Goal: Task Accomplishment & Management: Manage account settings

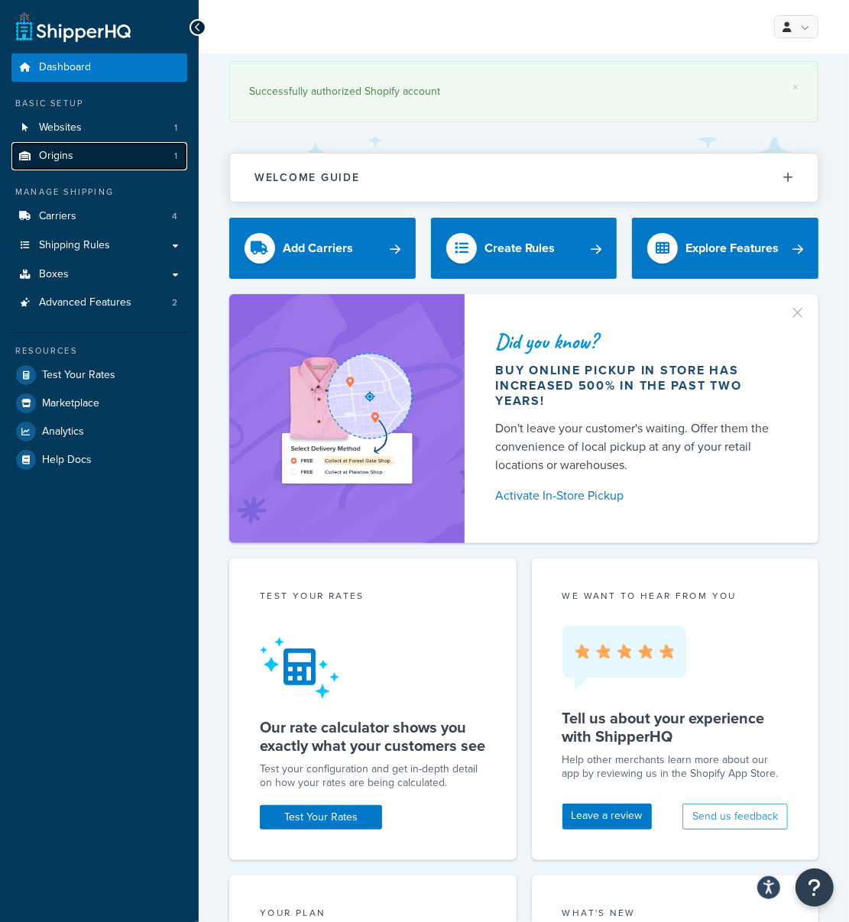
click at [91, 148] on link "Origins 1" at bounding box center [99, 156] width 176 height 28
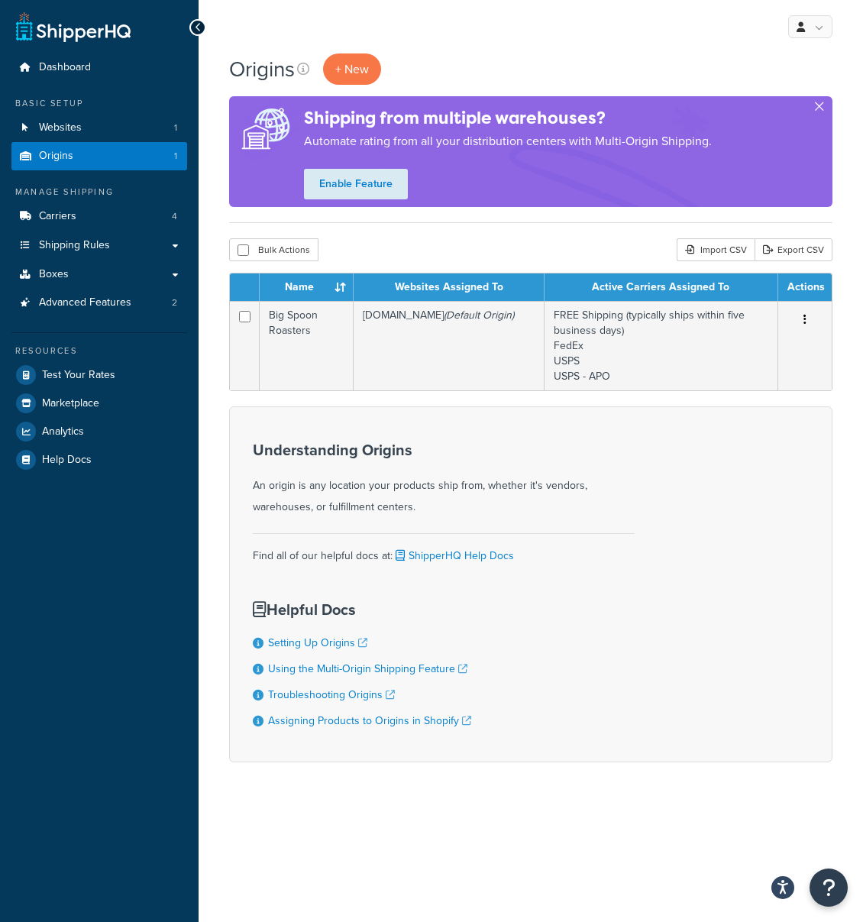
click at [817, 108] on button "button" at bounding box center [819, 110] width 4 height 4
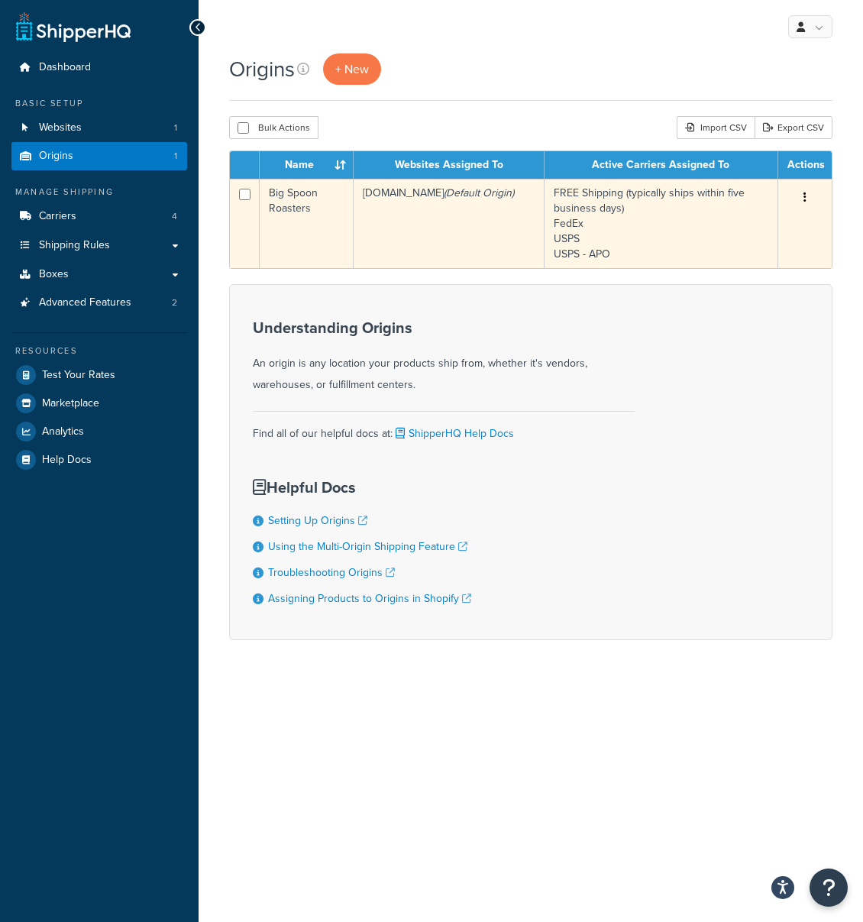
click at [473, 204] on td "bigspoonroasters.myshopify.com (Default Origin)" at bounding box center [449, 223] width 191 height 89
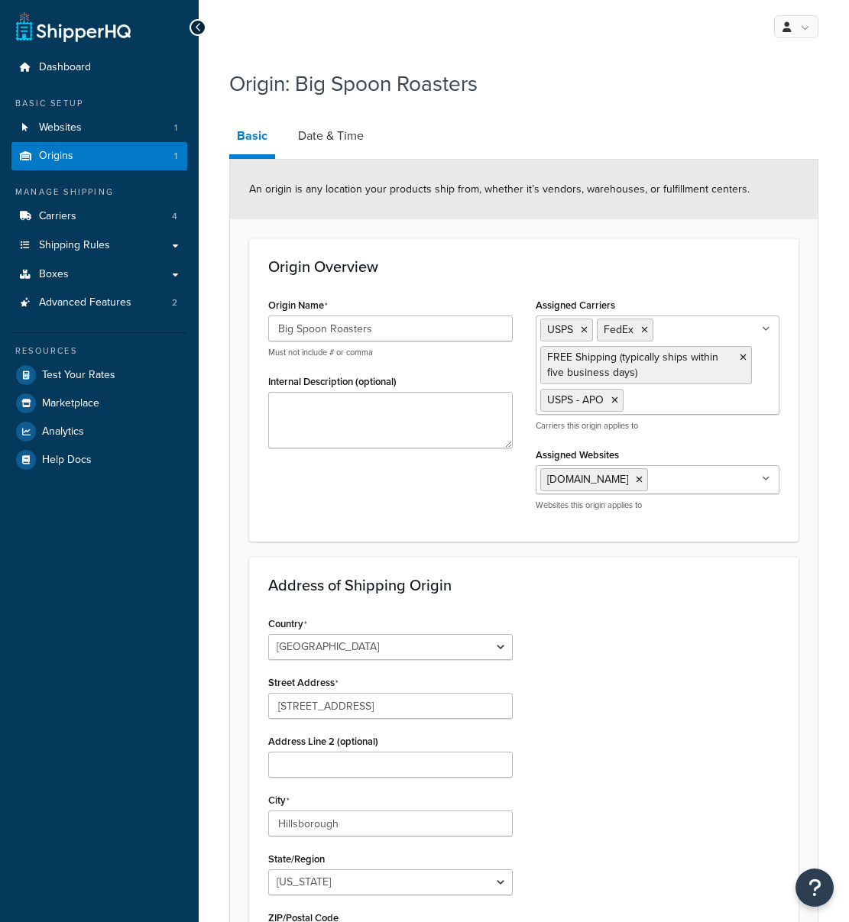
select select "33"
click at [335, 143] on link "Date & Time" at bounding box center [330, 136] width 81 height 37
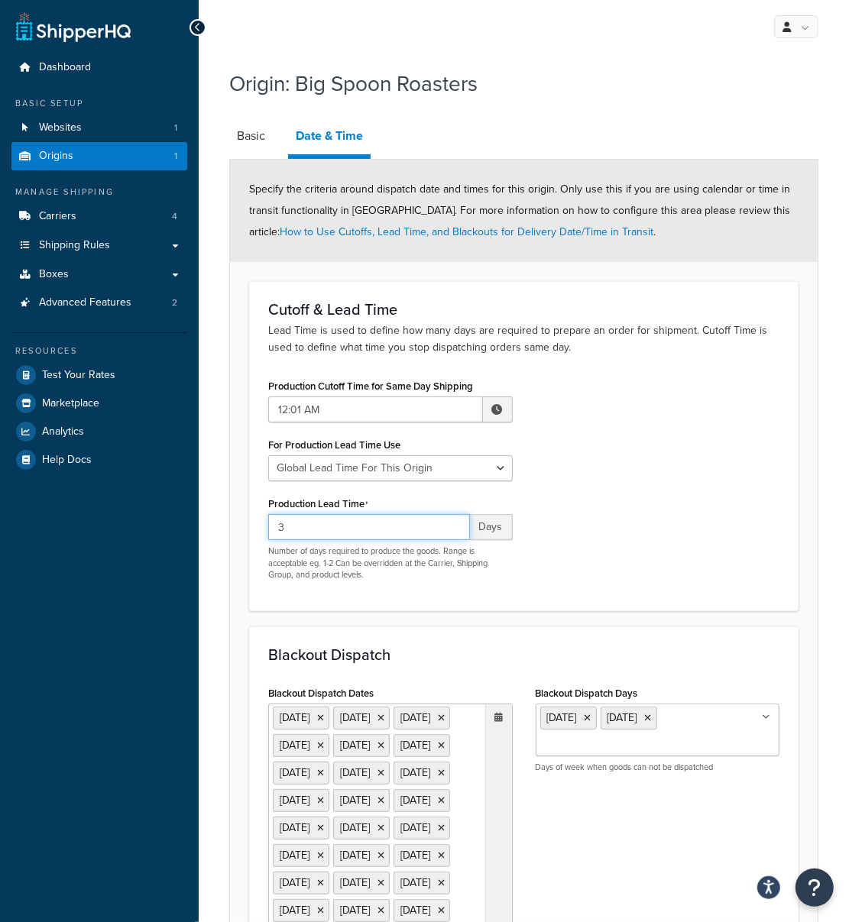
drag, startPoint x: 333, startPoint y: 525, endPoint x: 248, endPoint y: 526, distance: 85.6
click at [248, 526] on form "Specify the criteria around dispatch date and times for this origin. Only use t…" at bounding box center [523, 816] width 587 height 1312
type input "5"
click at [739, 474] on div "Production Cutoff Time for Same Day Shipping 12:01 AM ▲ 12 ▼ : ▲ 01 ▼ ▲ AM ▼ Fo…" at bounding box center [524, 483] width 534 height 217
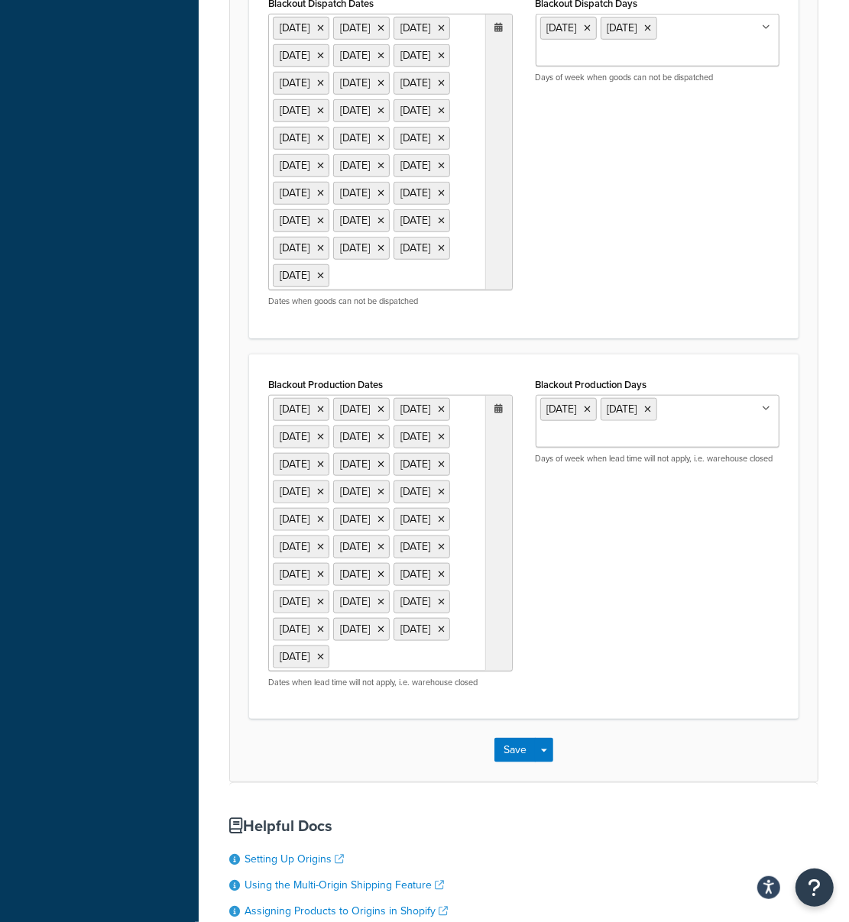
scroll to position [827, 0]
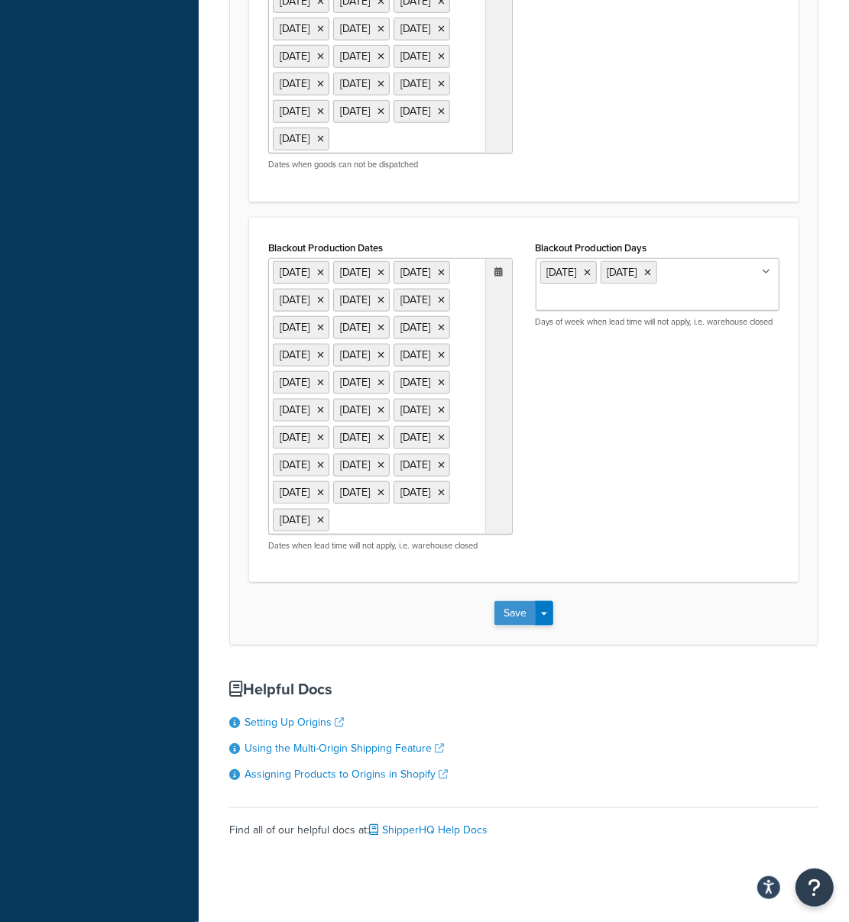
click at [519, 626] on button "Save" at bounding box center [514, 613] width 41 height 24
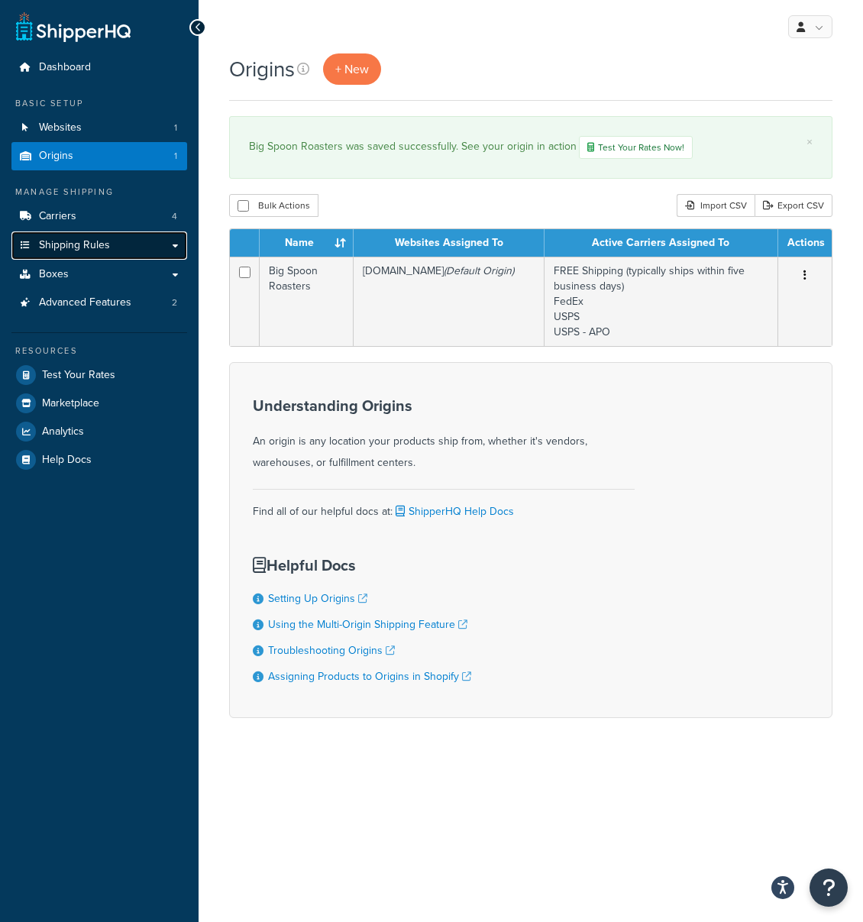
click at [71, 244] on span "Shipping Rules" at bounding box center [74, 245] width 71 height 13
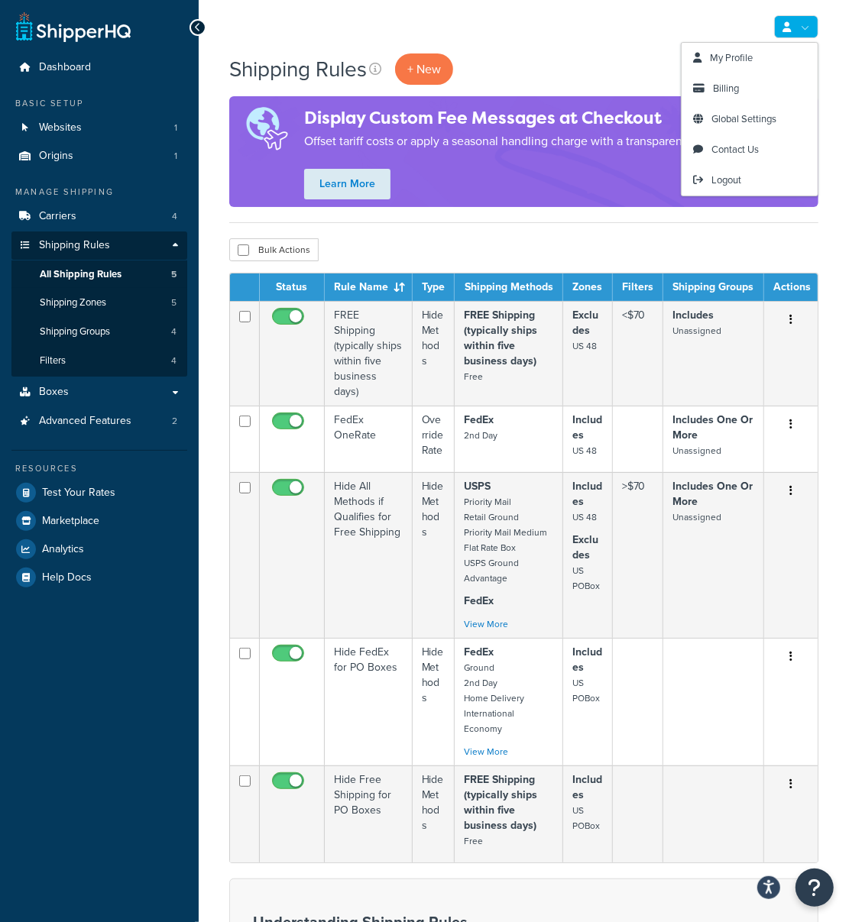
click at [801, 31] on link at bounding box center [796, 26] width 44 height 23
click at [749, 86] on link "Billing" at bounding box center [749, 88] width 136 height 31
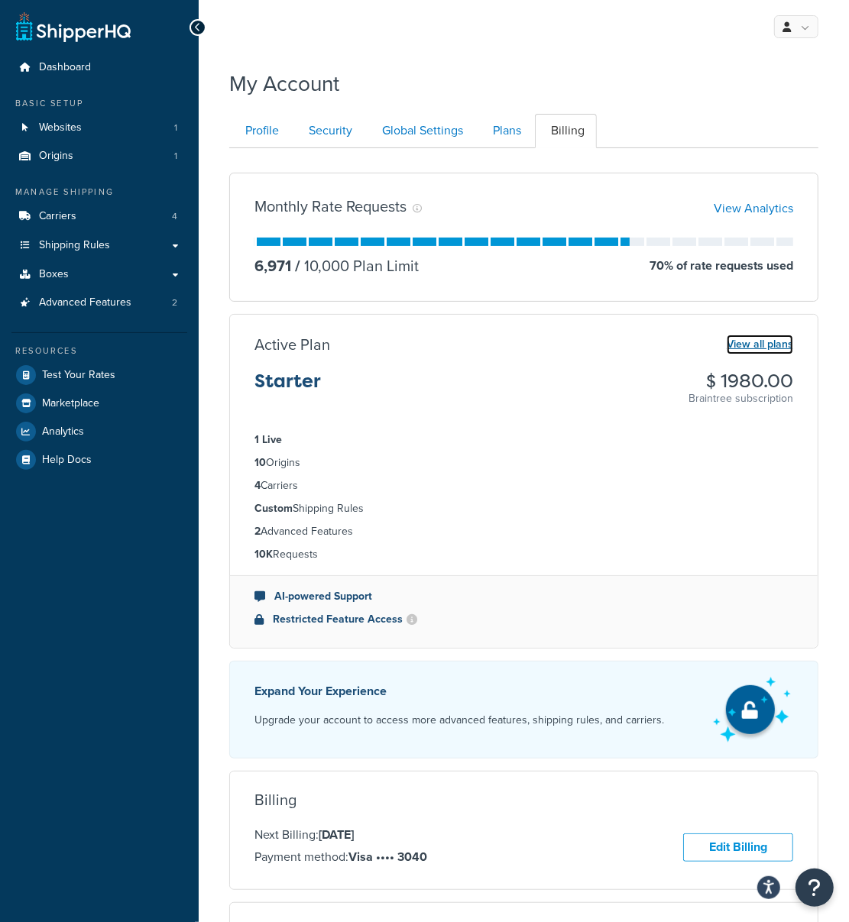
click at [787, 338] on link "View all plans" at bounding box center [759, 345] width 66 height 20
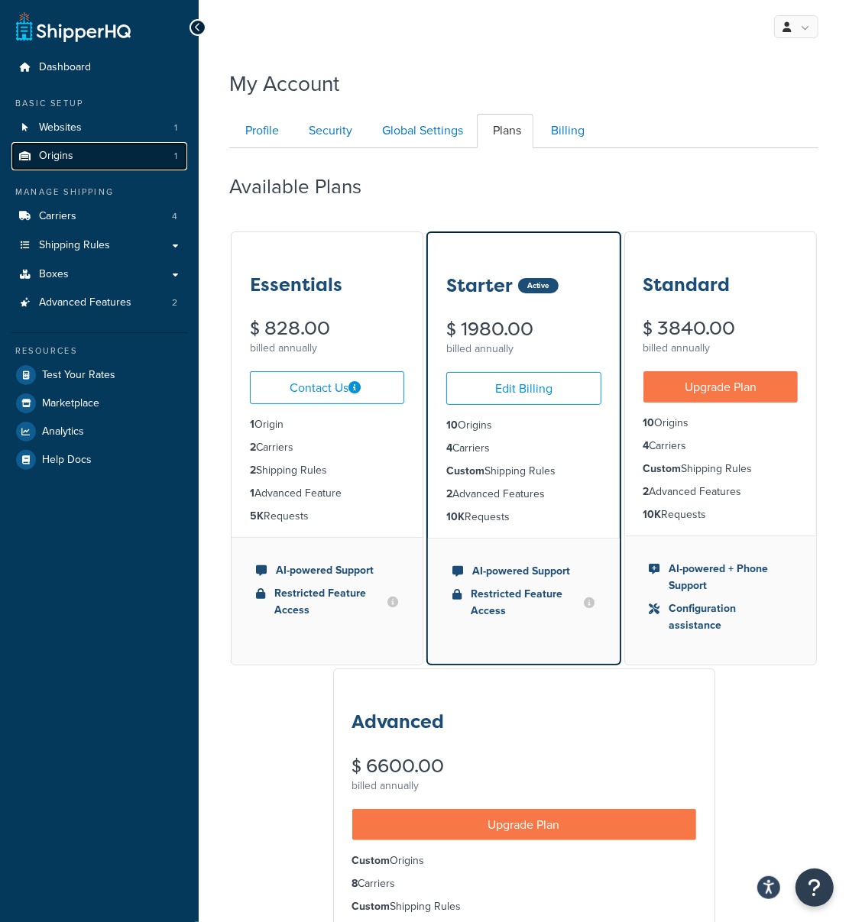
click at [51, 156] on span "Origins" at bounding box center [56, 156] width 34 height 13
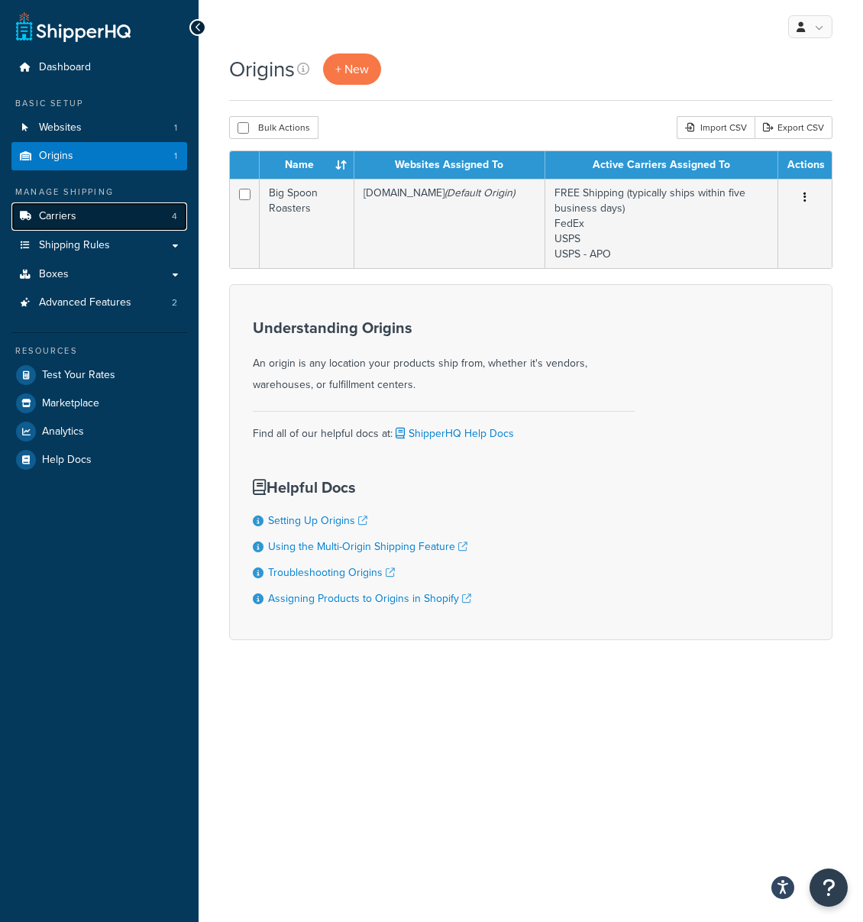
click at [94, 209] on link "Carriers 4" at bounding box center [99, 216] width 176 height 28
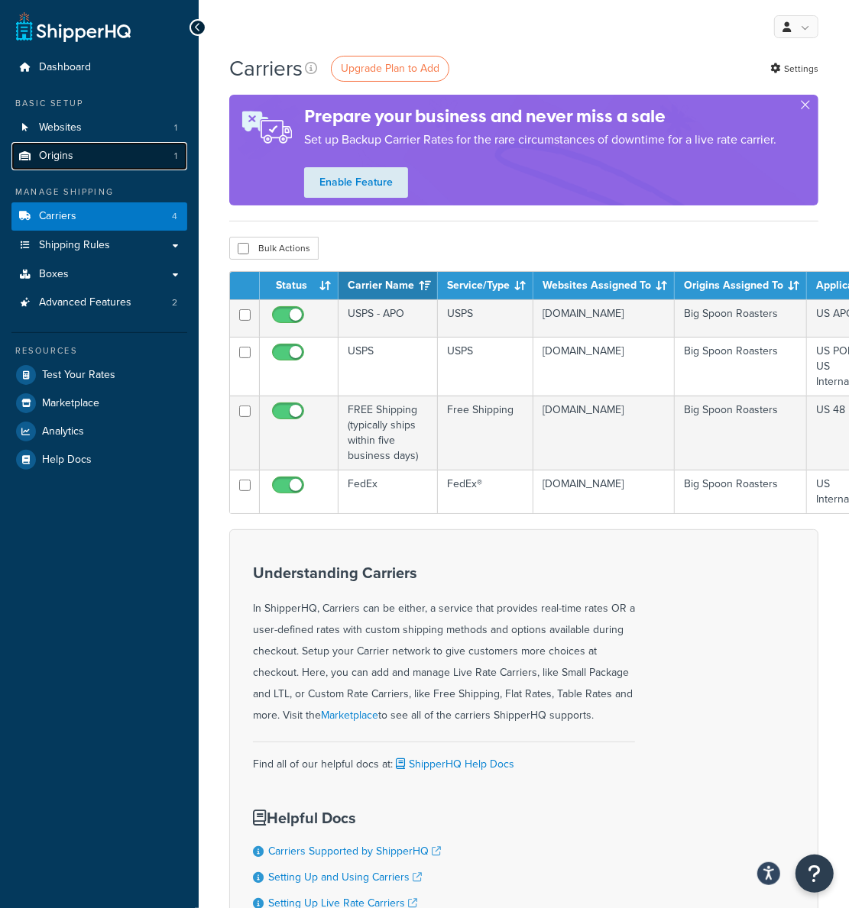
click at [90, 170] on link "Origins 1" at bounding box center [99, 156] width 176 height 28
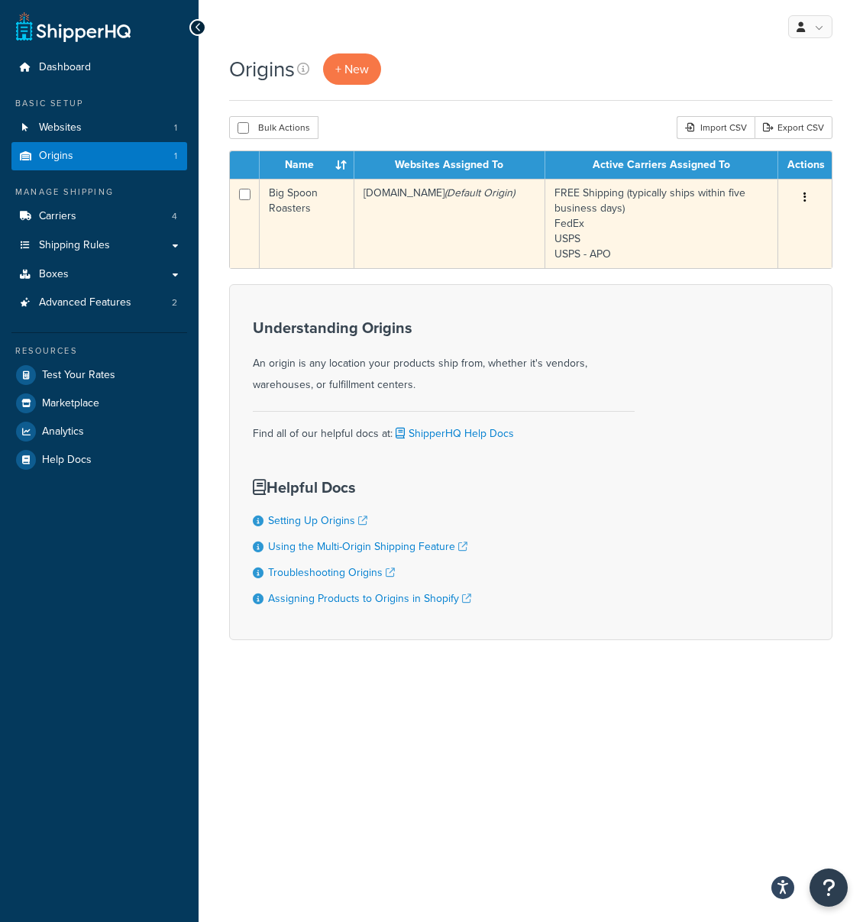
click at [287, 188] on td "Big Spoon Roasters" at bounding box center [307, 223] width 95 height 89
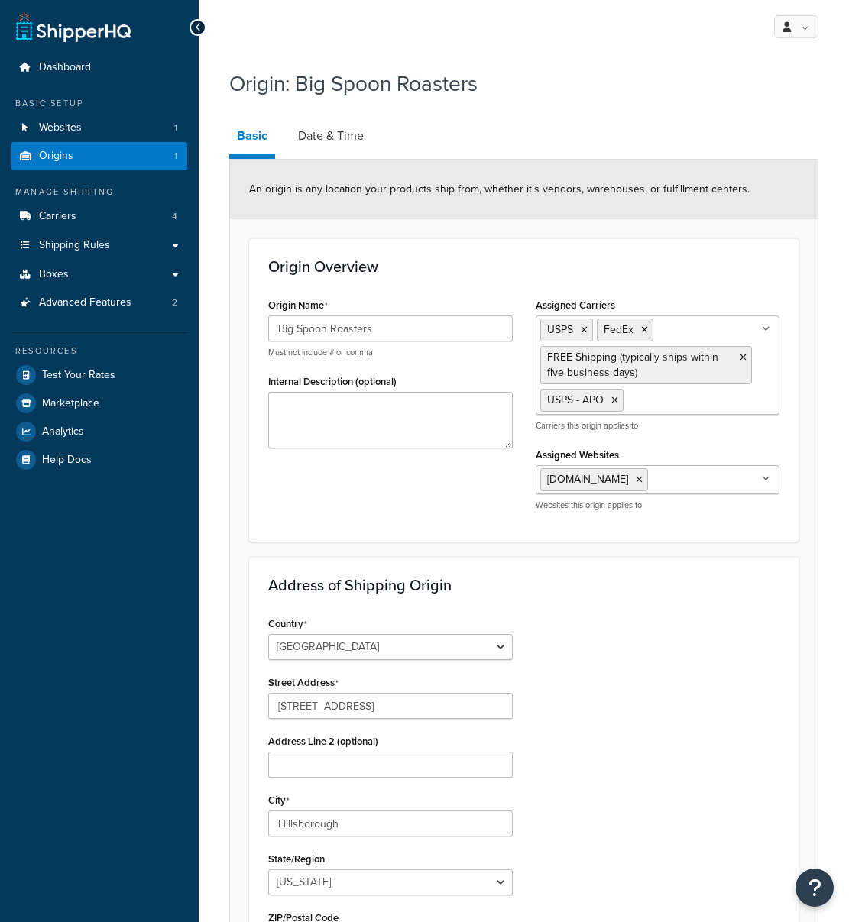
select select "33"
click at [64, 245] on span "Shipping Rules" at bounding box center [74, 245] width 71 height 13
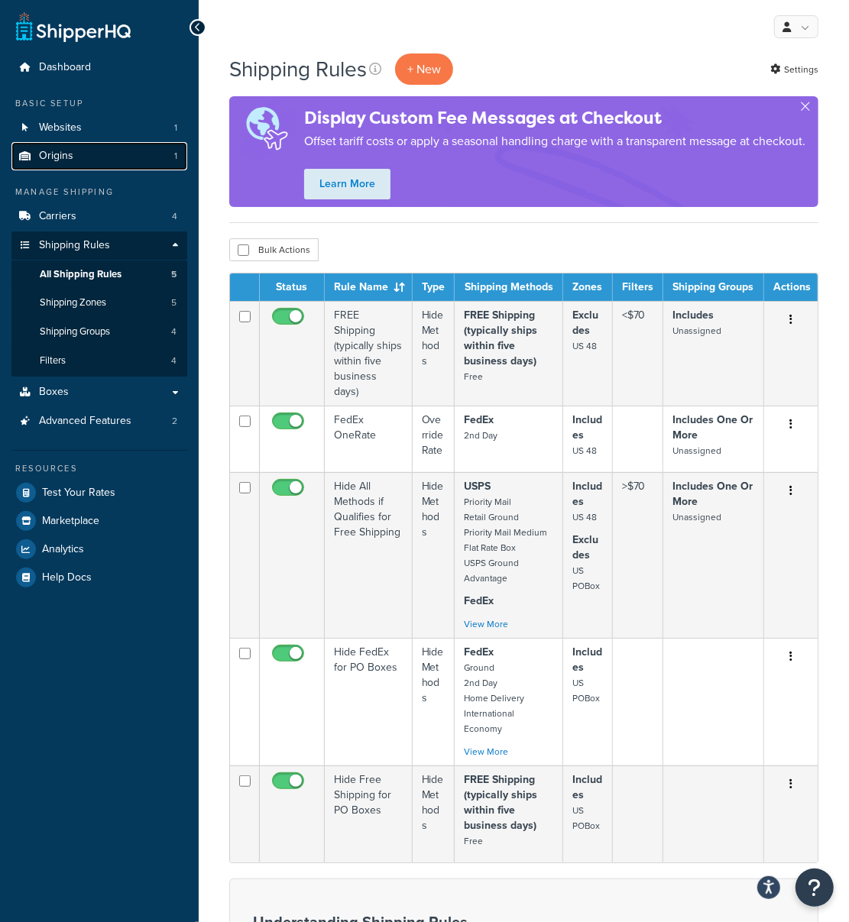
click at [83, 158] on link "Origins 1" at bounding box center [99, 156] width 176 height 28
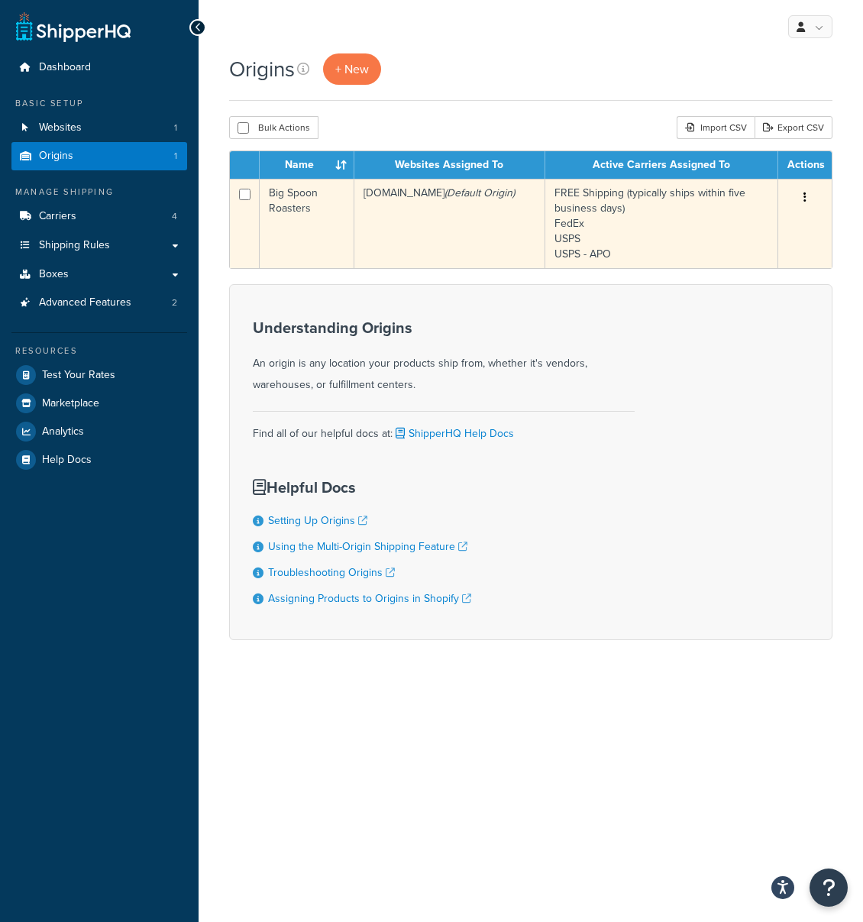
click at [575, 205] on td "FREE Shipping (typically ships within five business days) FedEx USPS USPS - APO" at bounding box center [661, 223] width 233 height 89
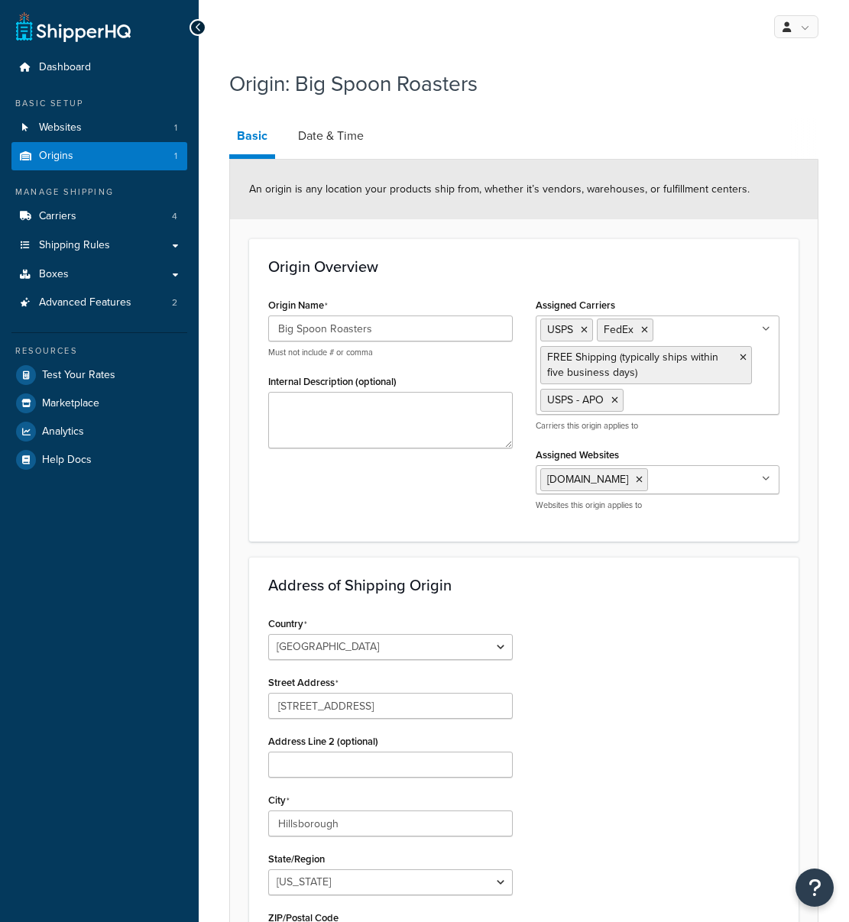
select select "33"
click at [348, 142] on link "Date & Time" at bounding box center [330, 136] width 81 height 37
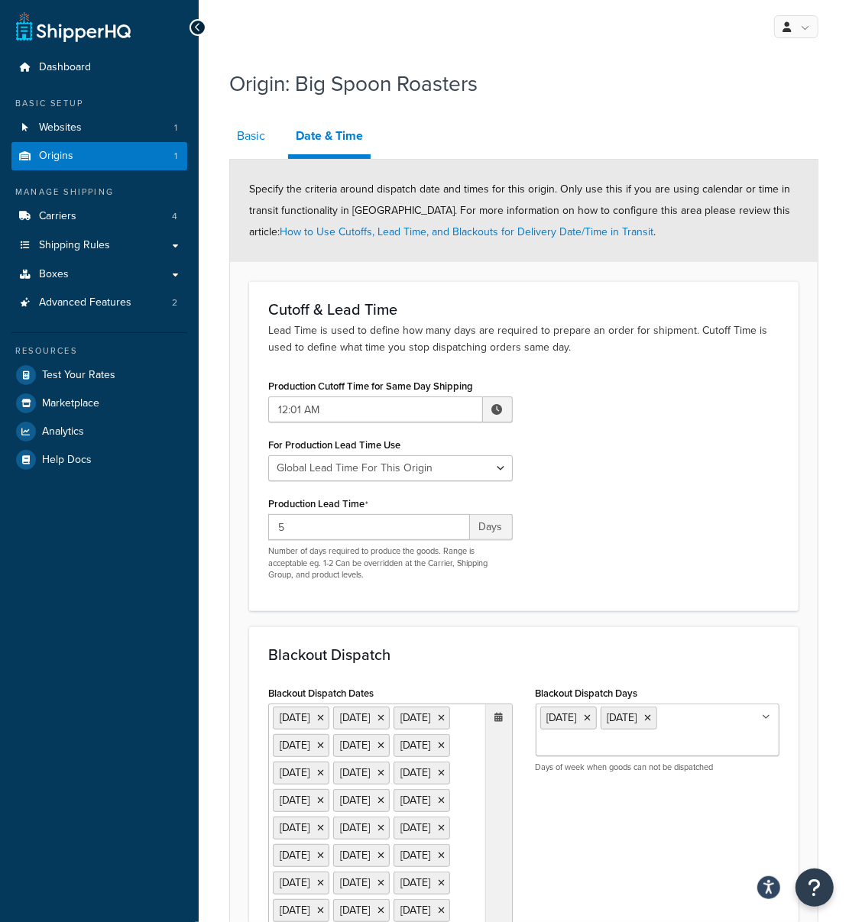
click at [268, 134] on link "Basic" at bounding box center [251, 136] width 44 height 37
select select "33"
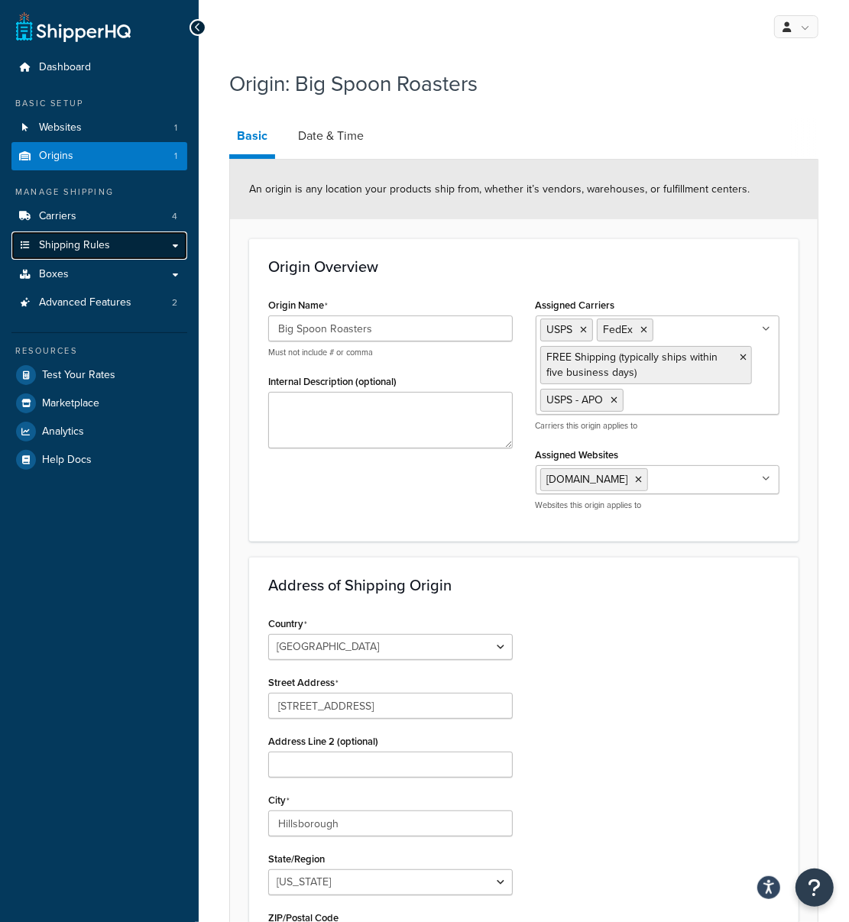
click at [117, 246] on link "Shipping Rules" at bounding box center [99, 245] width 176 height 28
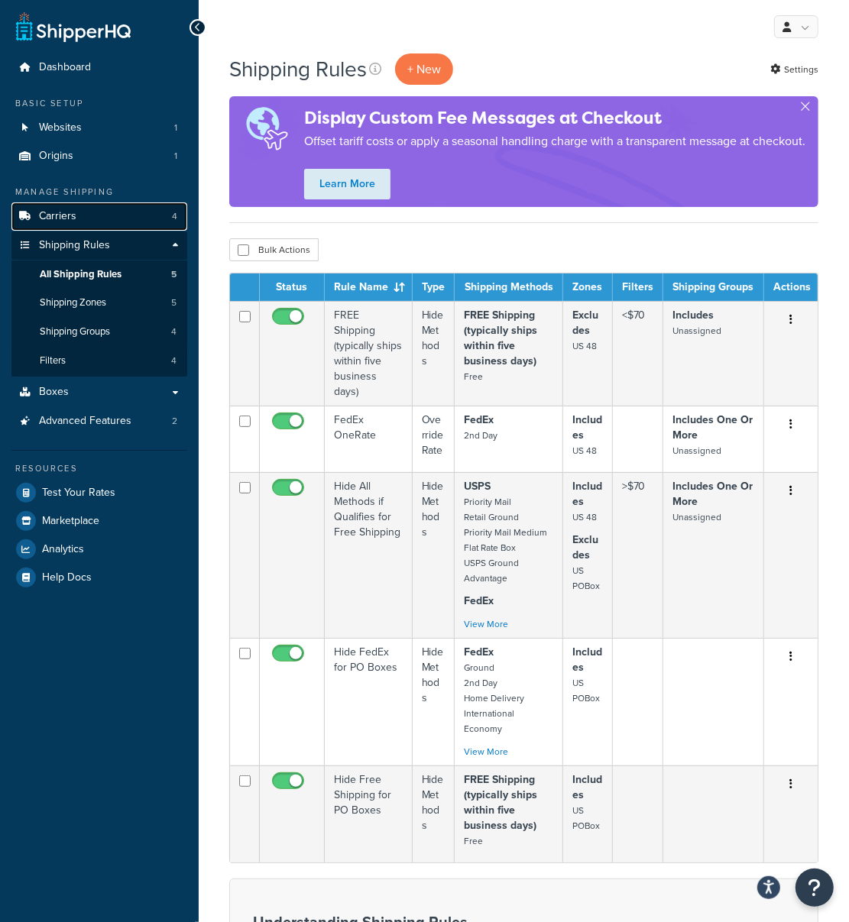
click at [51, 215] on span "Carriers" at bounding box center [57, 216] width 37 height 13
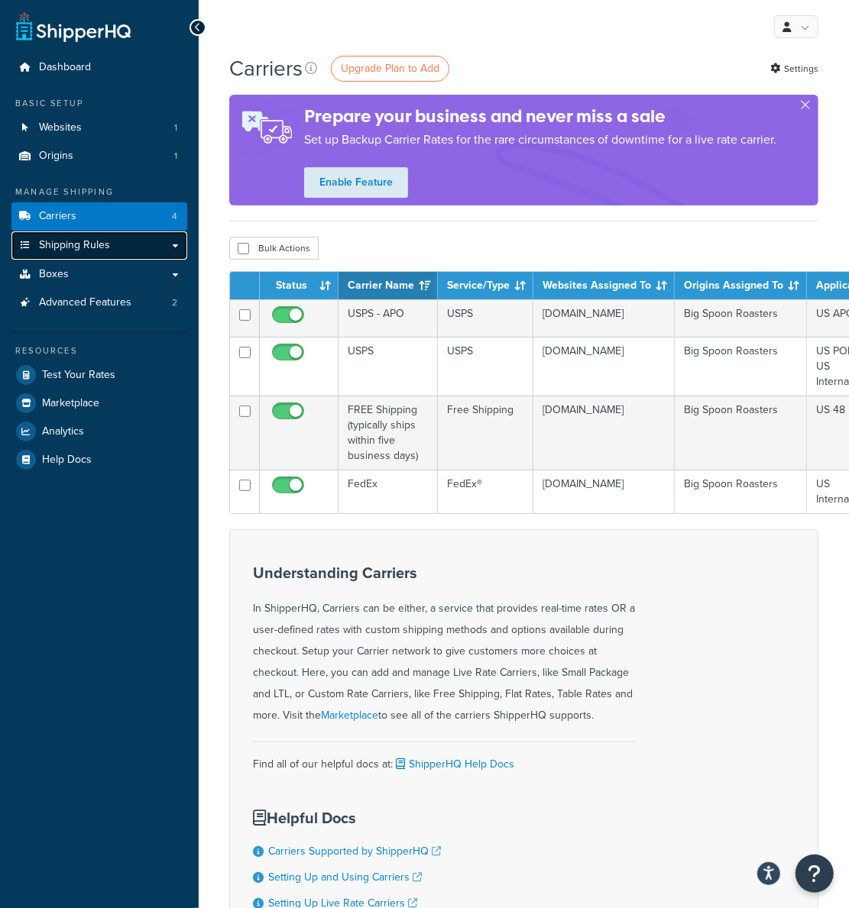
click at [82, 245] on span "Shipping Rules" at bounding box center [74, 245] width 71 height 13
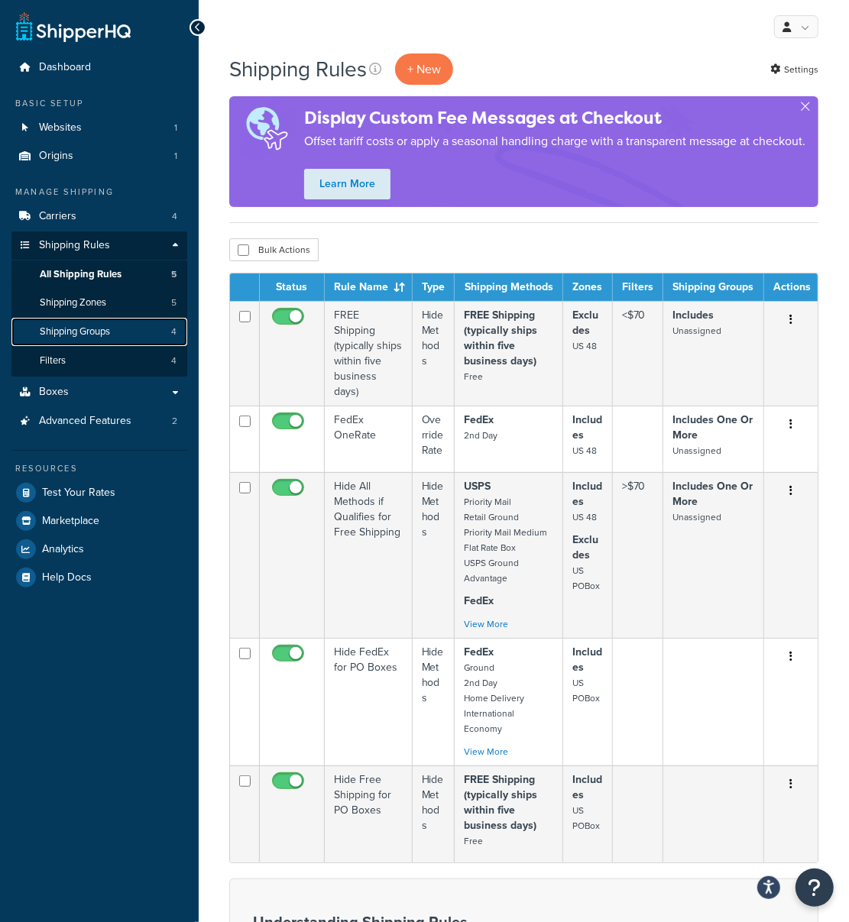
click at [66, 329] on span "Shipping Groups" at bounding box center [75, 331] width 70 height 13
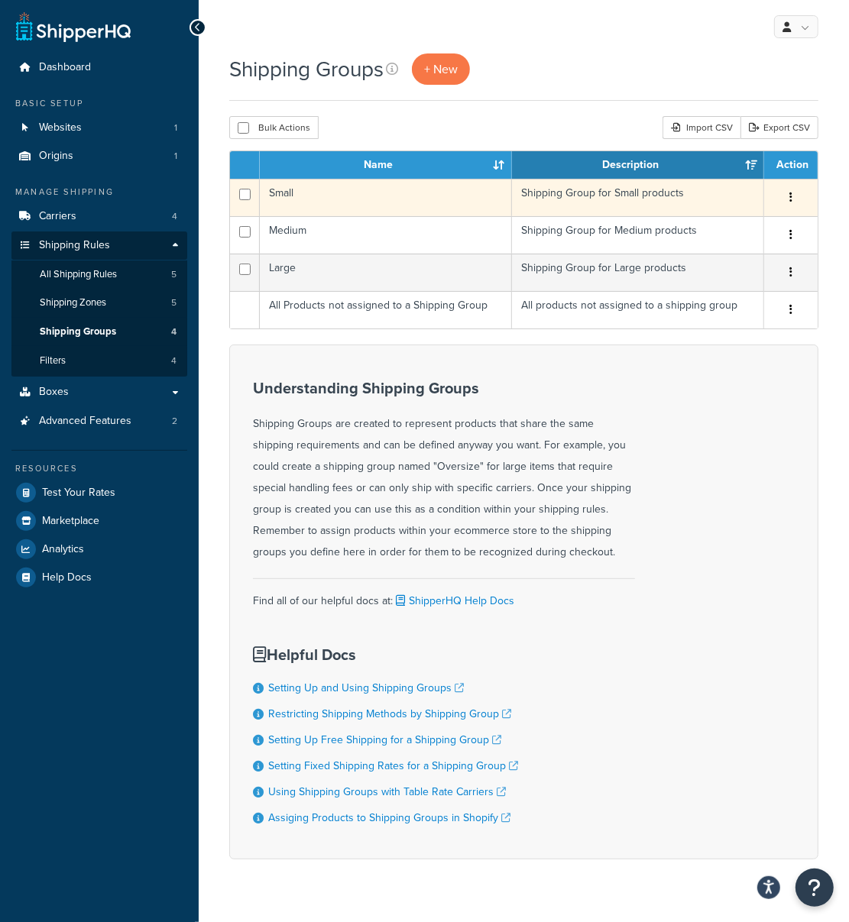
click at [641, 197] on td "Shipping Group for Small products" at bounding box center [638, 197] width 252 height 37
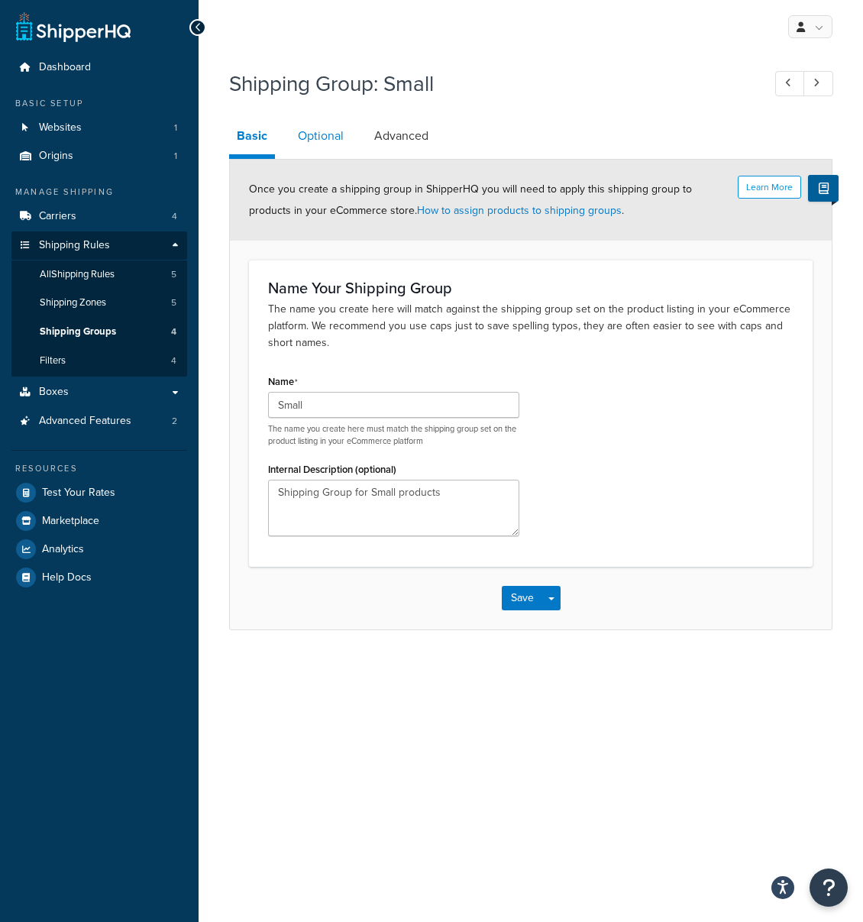
click at [344, 134] on link "Optional" at bounding box center [320, 136] width 61 height 37
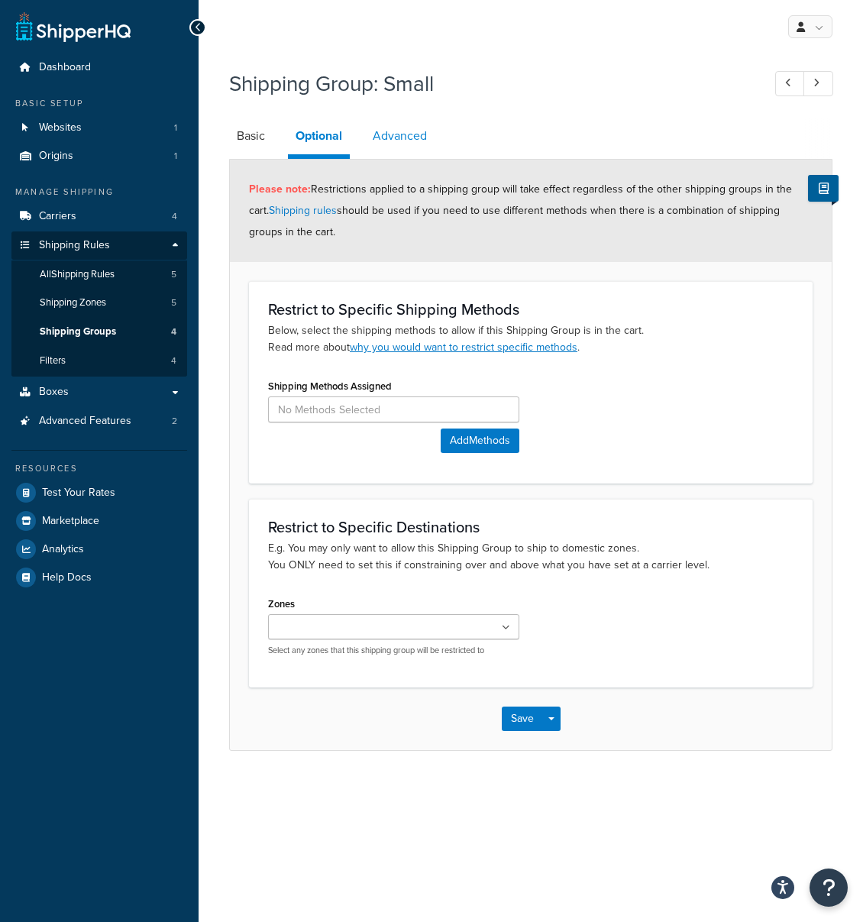
click at [414, 134] on link "Advanced" at bounding box center [400, 136] width 70 height 37
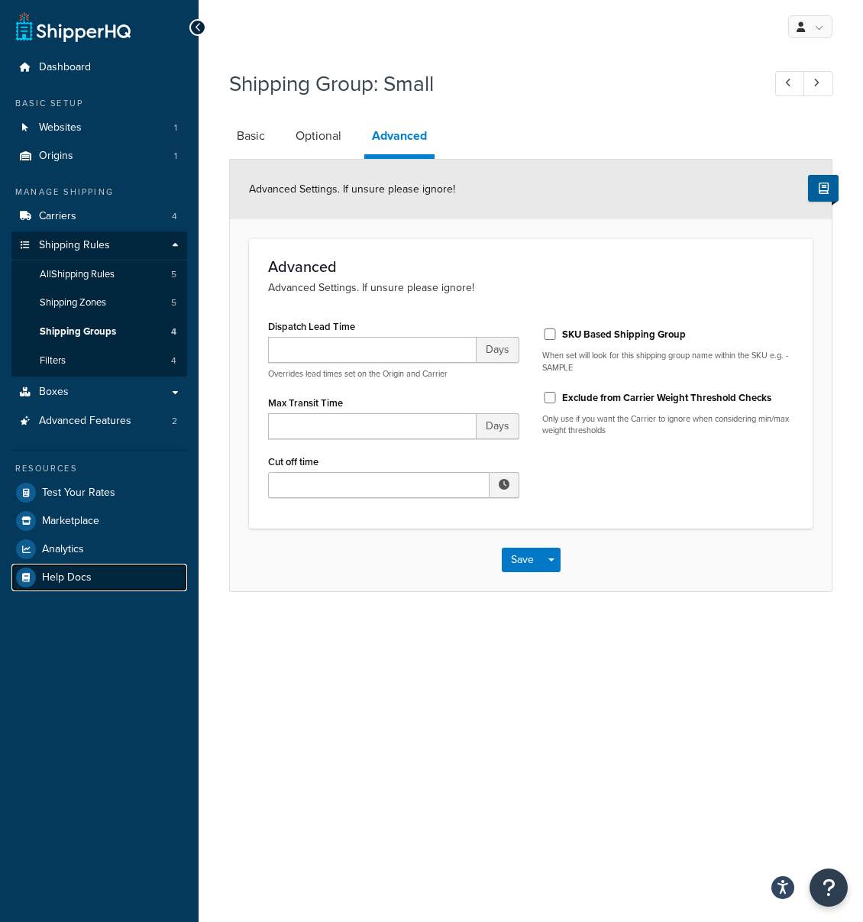
click at [79, 577] on span "Help Docs" at bounding box center [67, 577] width 50 height 13
click at [312, 140] on link "Optional" at bounding box center [318, 136] width 61 height 37
